Goal: Navigation & Orientation: Find specific page/section

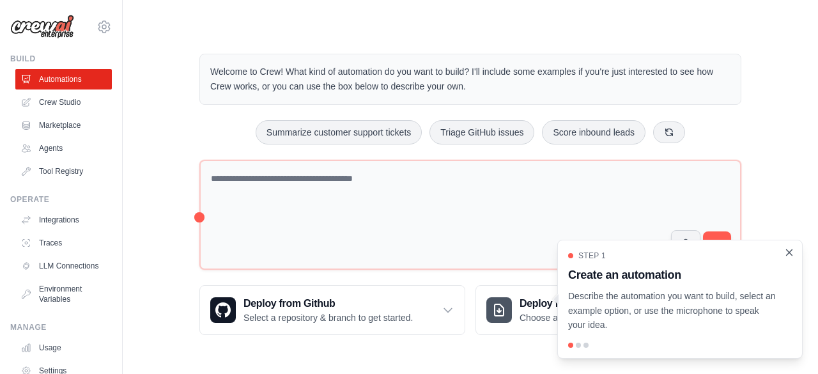
click at [788, 252] on icon "Close walkthrough" at bounding box center [789, 252] width 6 height 6
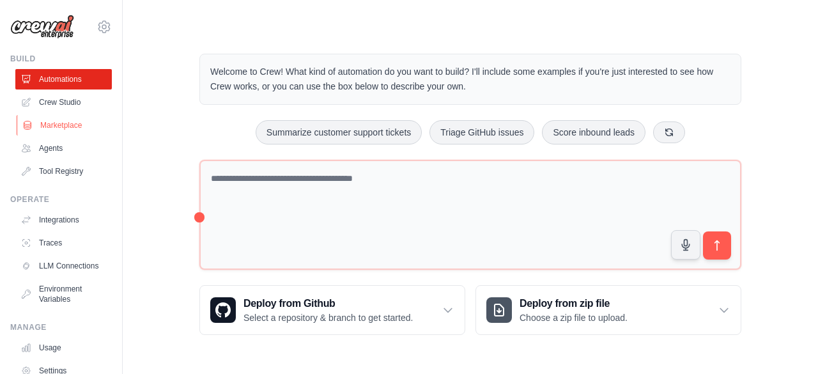
click at [65, 118] on link "Marketplace" at bounding box center [65, 125] width 96 height 20
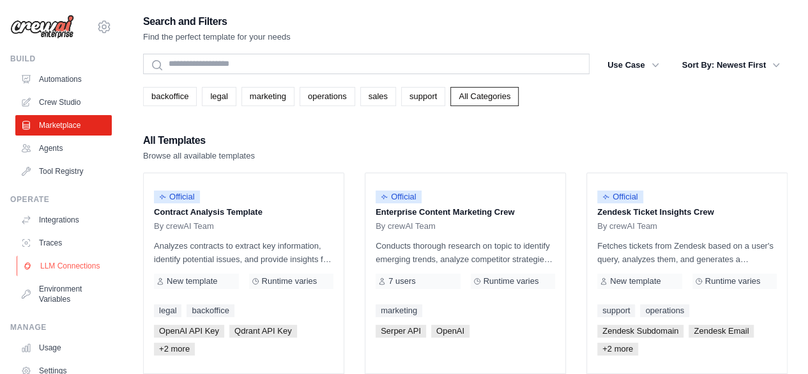
click at [65, 267] on link "LLM Connections" at bounding box center [65, 266] width 96 height 20
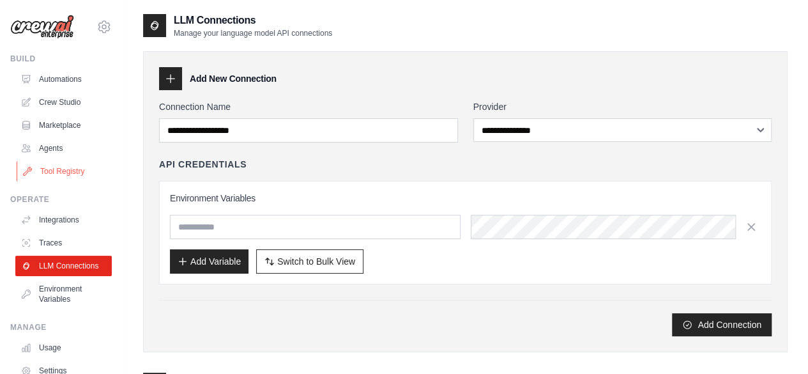
click at [24, 169] on icon at bounding box center [27, 171] width 10 height 10
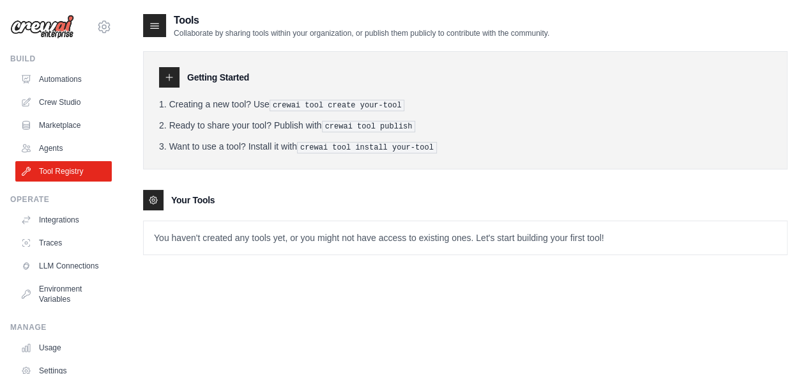
scroll to position [84, 0]
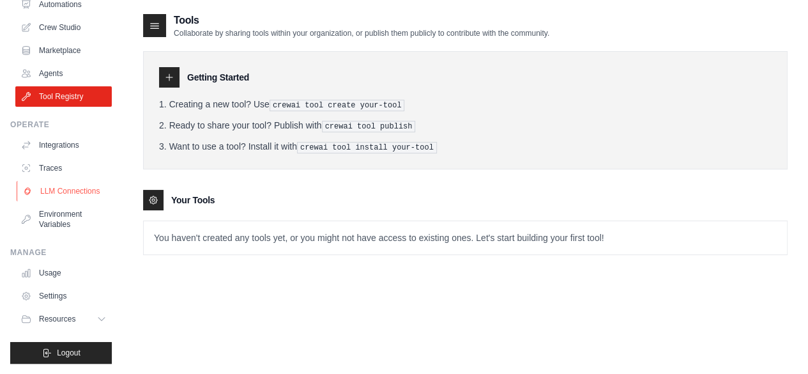
click at [64, 190] on link "LLM Connections" at bounding box center [65, 191] width 96 height 20
